Goal: Task Accomplishment & Management: Use online tool/utility

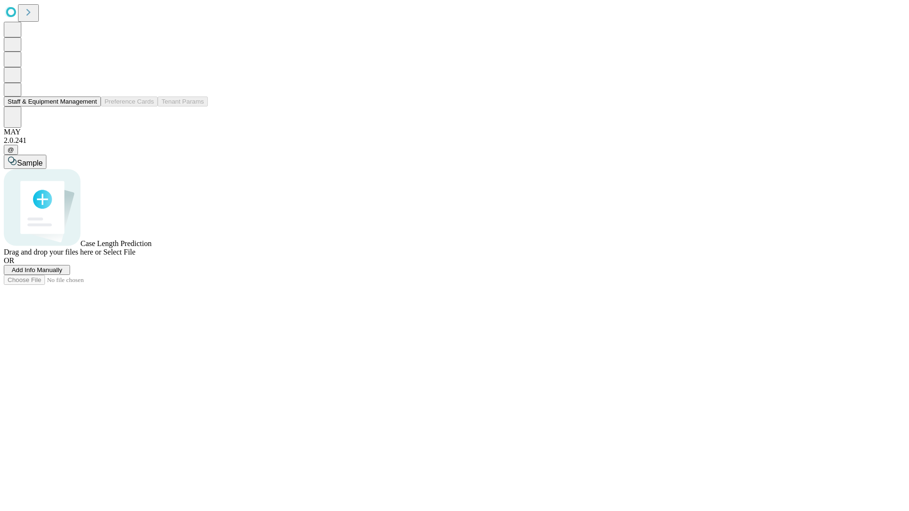
click at [90, 107] on button "Staff & Equipment Management" at bounding box center [52, 102] width 97 height 10
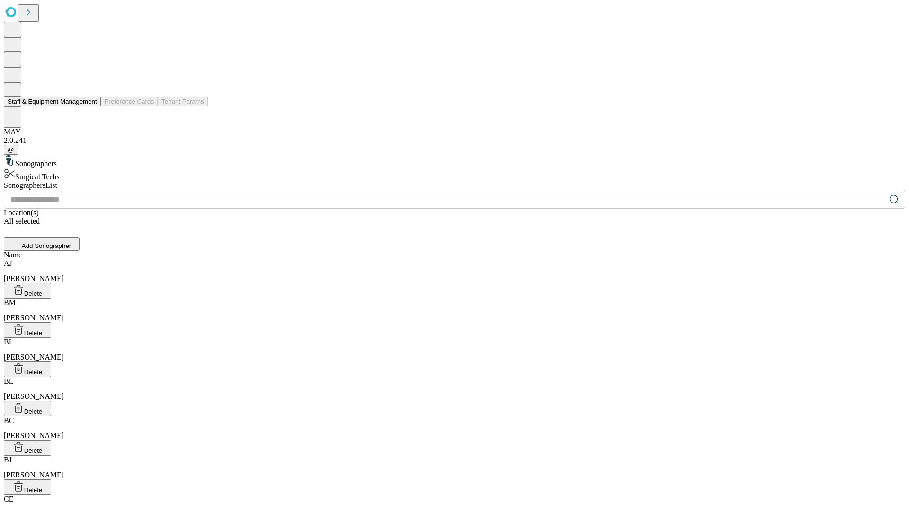
click at [90, 107] on button "Staff & Equipment Management" at bounding box center [52, 102] width 97 height 10
